Goal: Find specific page/section: Find specific page/section

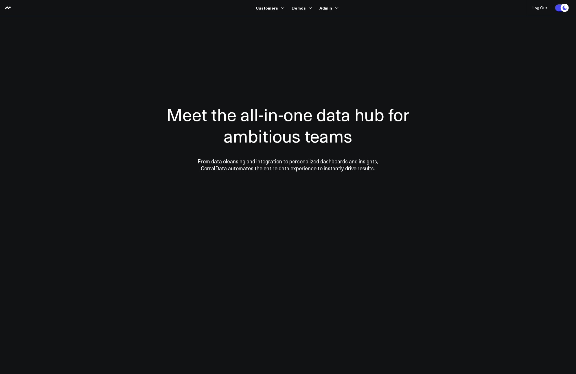
click at [371, 60] on div "Meet the all-in-one data hub for ambitious teams From data cleansing and integr…" at bounding box center [288, 137] width 284 height 162
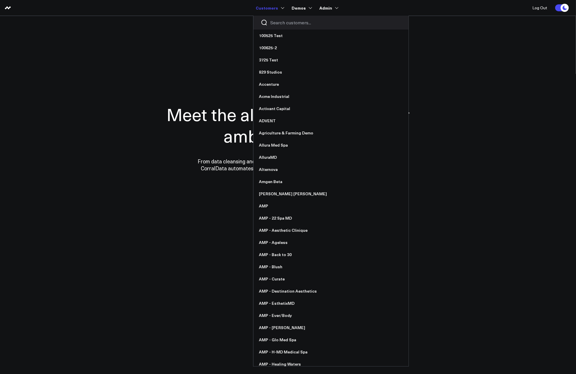
click at [278, 24] on input "Search customers input" at bounding box center [336, 22] width 131 height 6
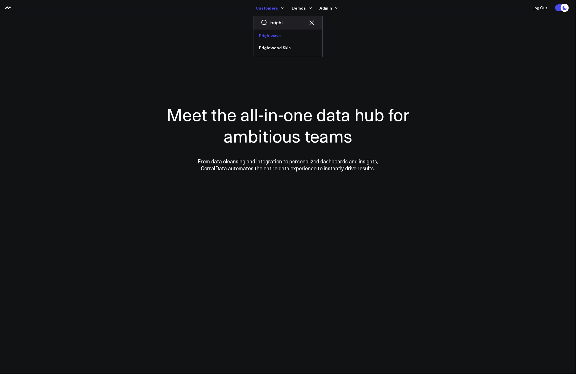
type input "bright"
click at [280, 36] on link "Brightwave" at bounding box center [288, 36] width 69 height 12
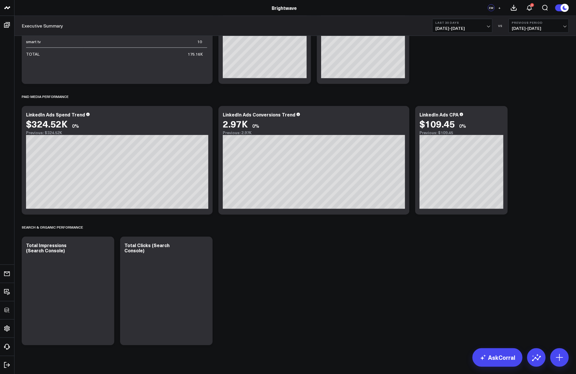
scroll to position [432, 0]
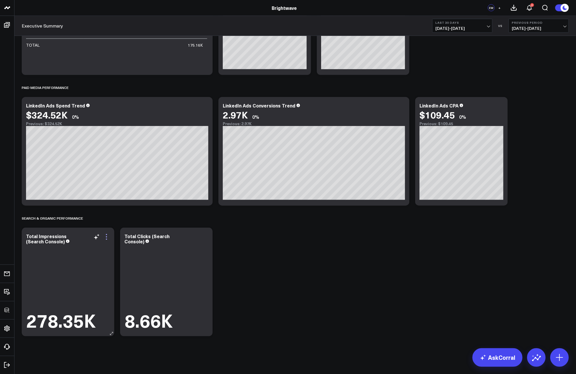
click at [107, 236] on icon at bounding box center [106, 236] width 7 height 7
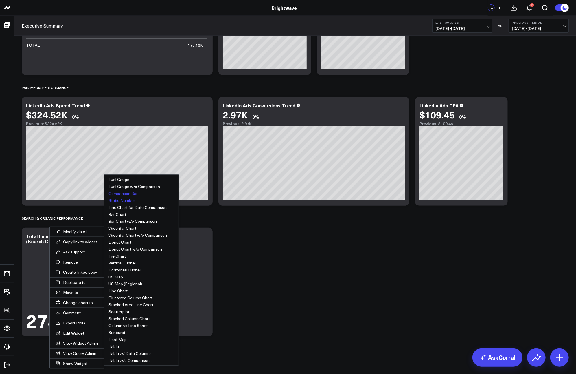
click at [125, 193] on button "Comparison Bar" at bounding box center [141, 193] width 75 height 7
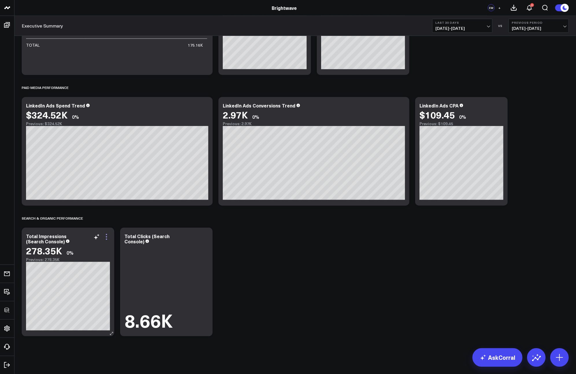
click at [105, 237] on icon at bounding box center [106, 236] width 7 height 7
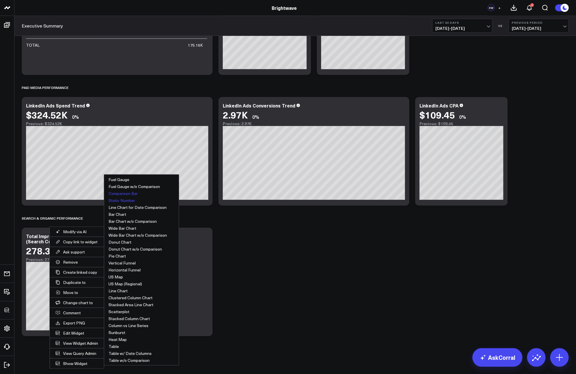
click at [121, 201] on button "Static Number" at bounding box center [141, 200] width 75 height 7
